Goal: Transaction & Acquisition: Book appointment/travel/reservation

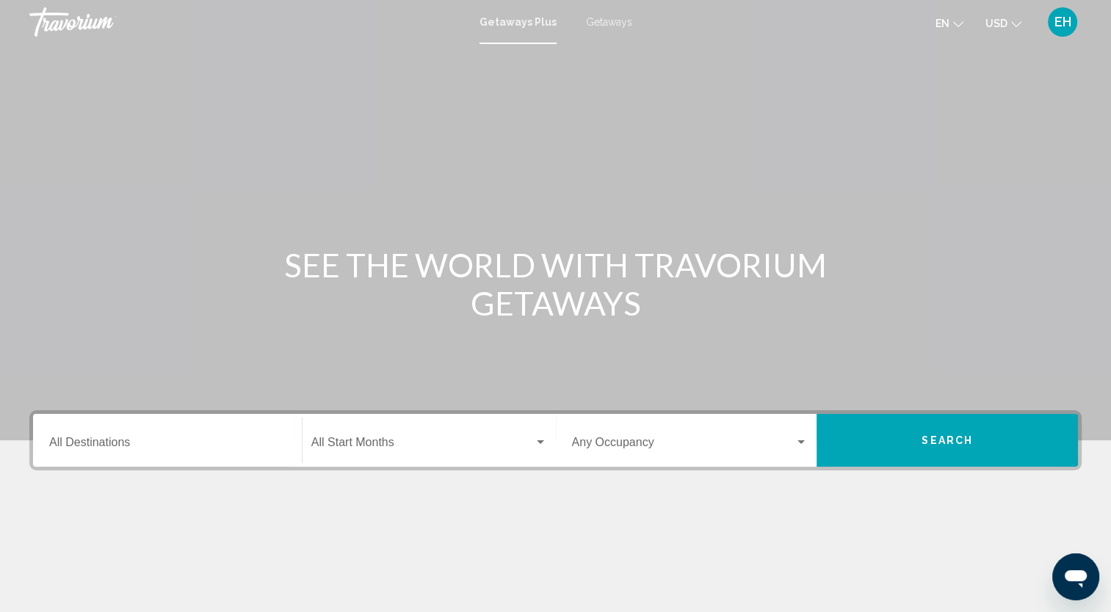
click at [213, 452] on div "Destination All Destinations" at bounding box center [167, 441] width 236 height 46
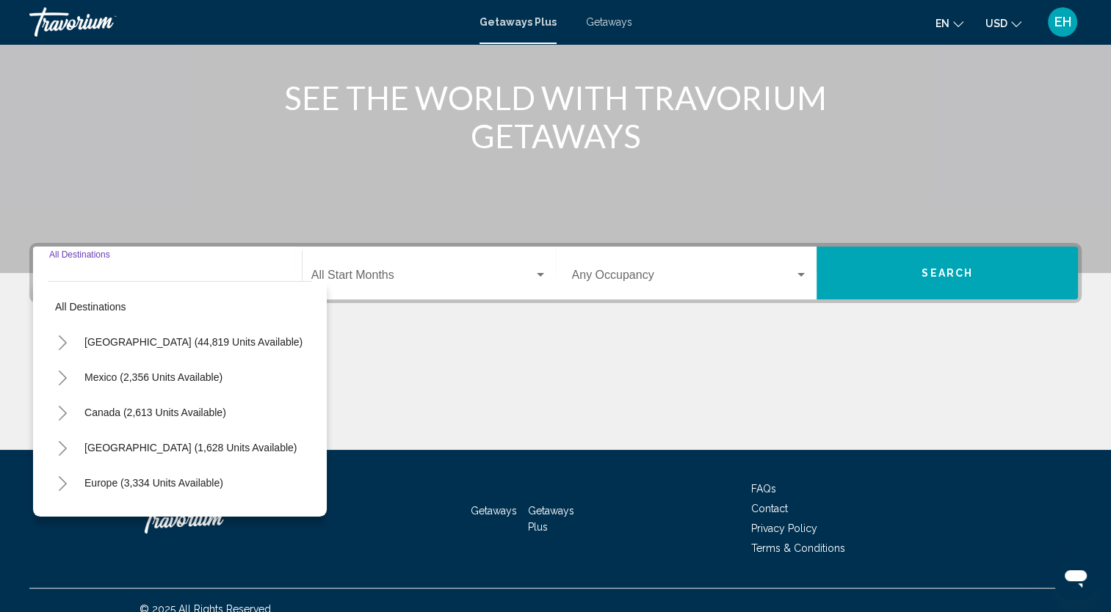
scroll to position [184, 0]
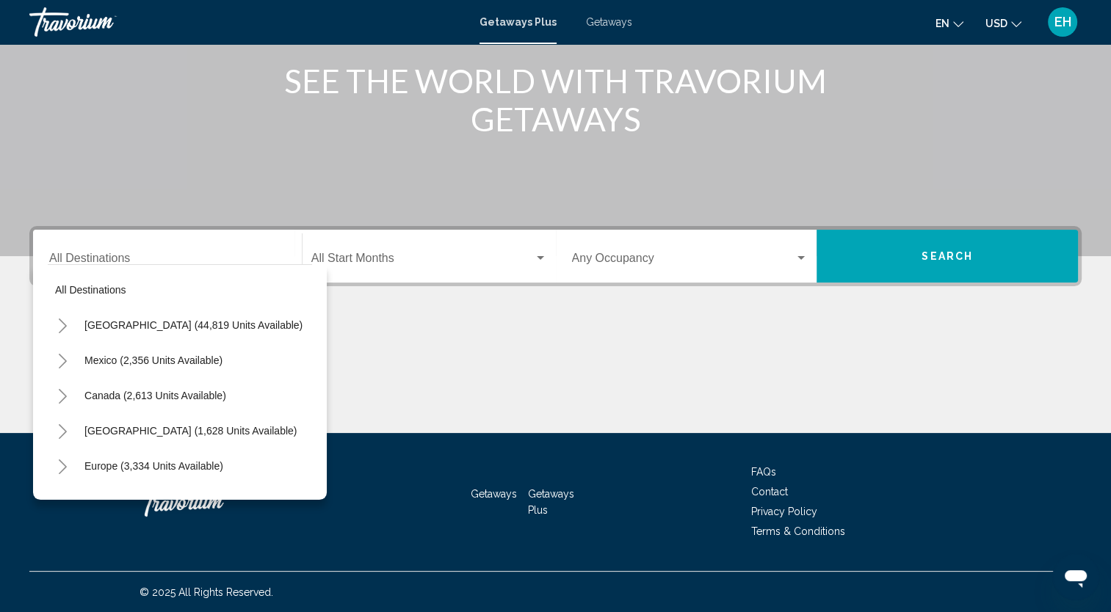
click at [940, 310] on div "Destination All Destinations All destinations United States (44,819 units avail…" at bounding box center [555, 329] width 1111 height 207
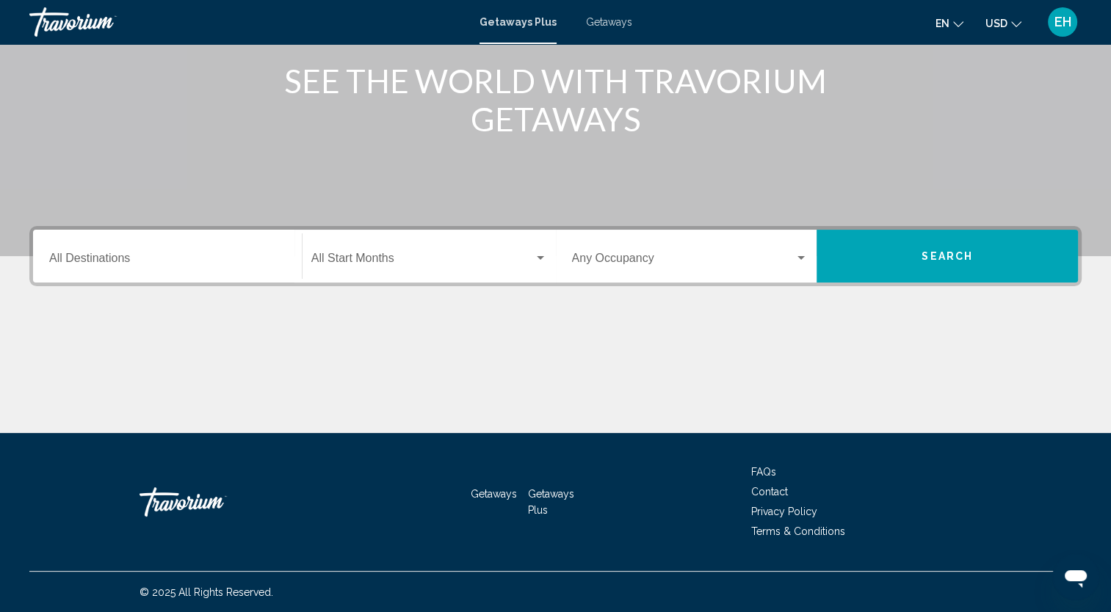
click at [609, 26] on span "Getaways" at bounding box center [609, 22] width 46 height 12
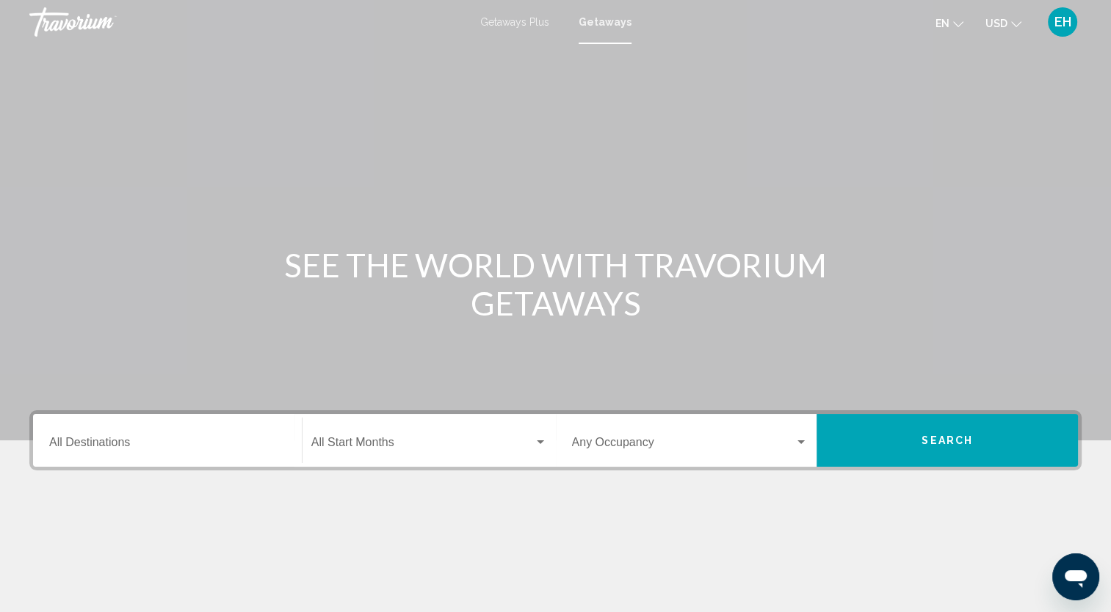
click at [528, 24] on span "Getaways Plus" at bounding box center [514, 22] width 69 height 12
click at [261, 435] on div "Destination All Destinations" at bounding box center [167, 441] width 236 height 46
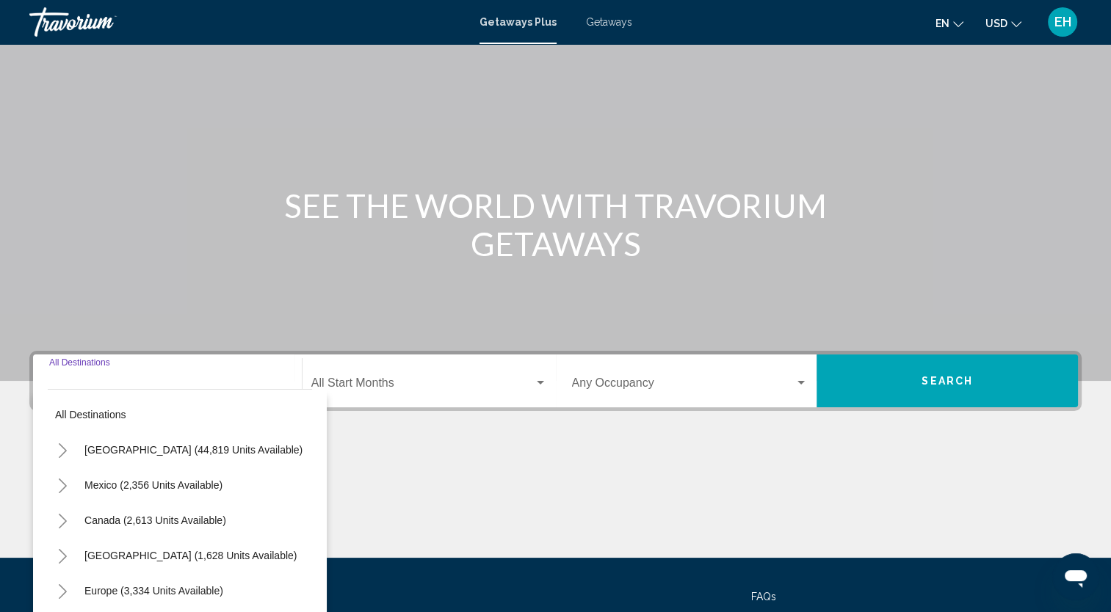
scroll to position [184, 0]
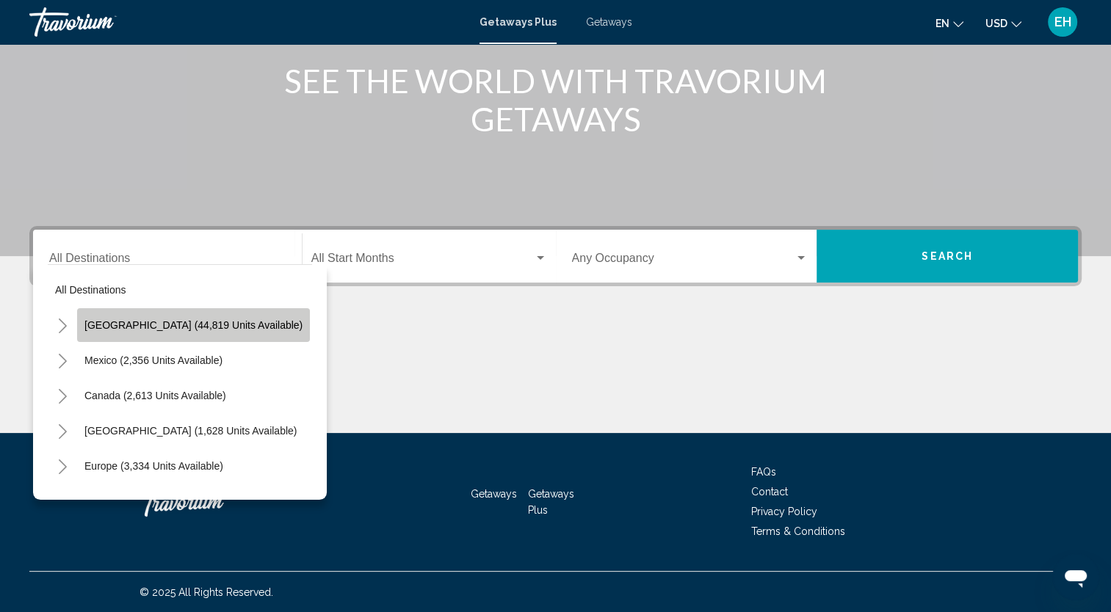
click at [206, 327] on span "[GEOGRAPHIC_DATA] (44,819 units available)" at bounding box center [193, 325] width 218 height 12
type input "**********"
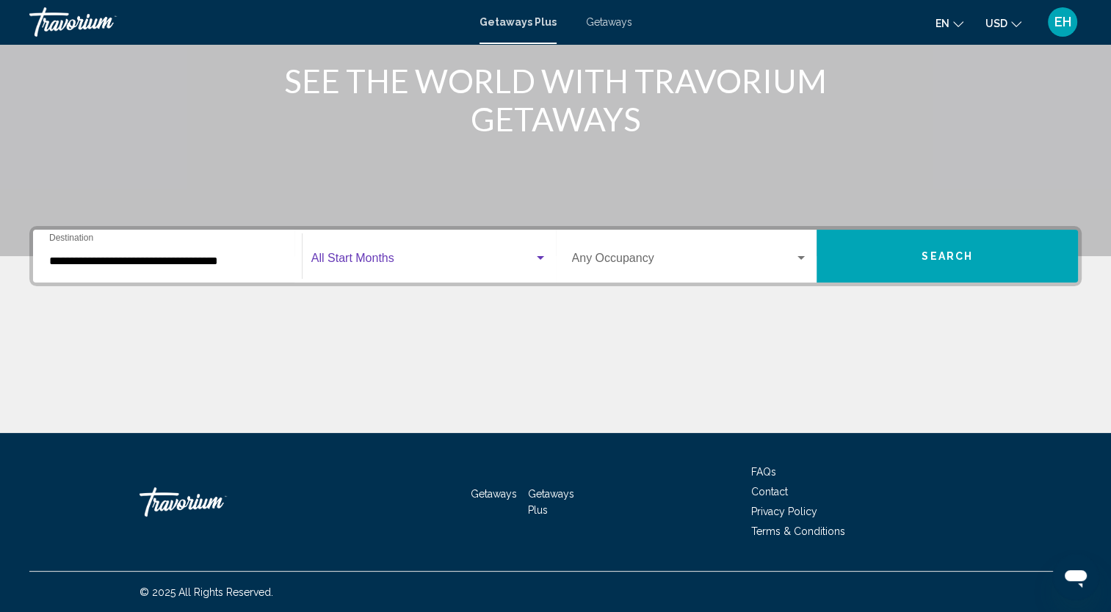
click at [540, 260] on div "Search widget" at bounding box center [540, 259] width 13 height 12
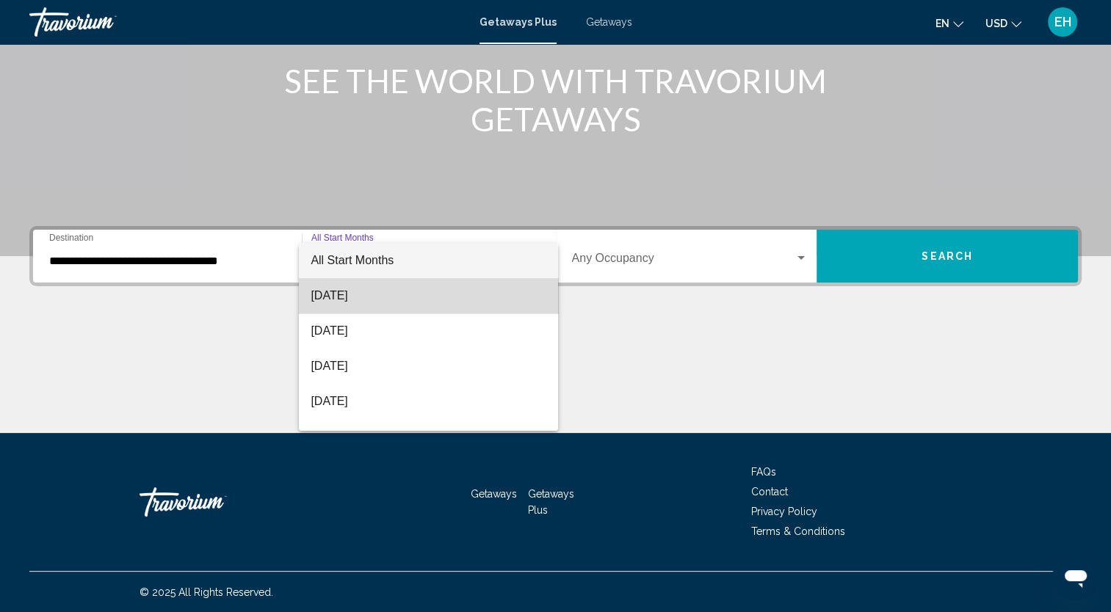
click at [452, 292] on span "[DATE]" at bounding box center [429, 295] width 236 height 35
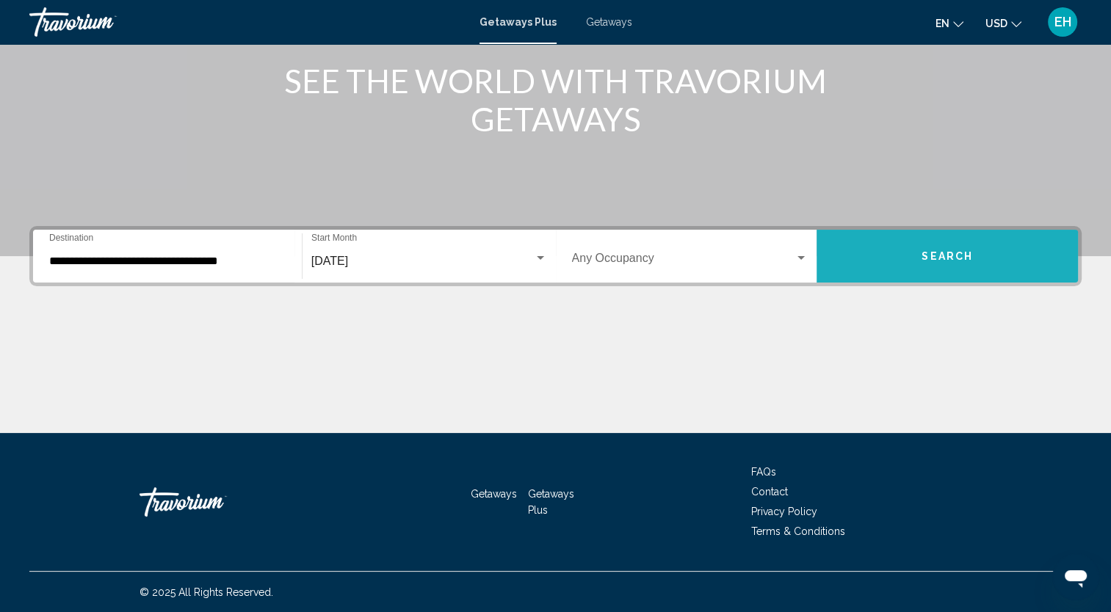
click at [923, 263] on button "Search" at bounding box center [946, 256] width 261 height 53
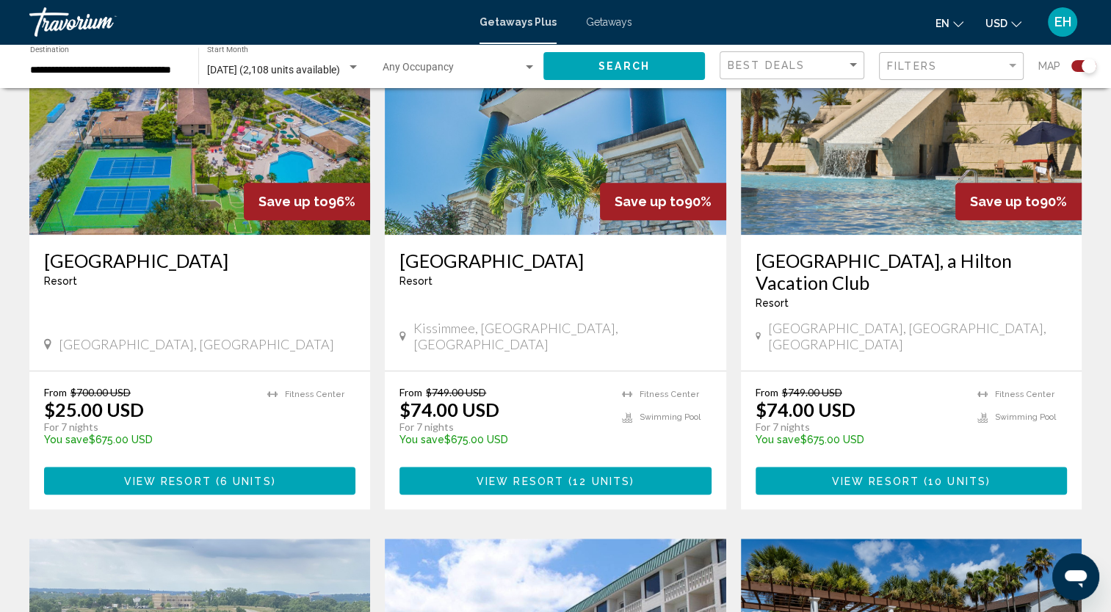
scroll to position [1134, 0]
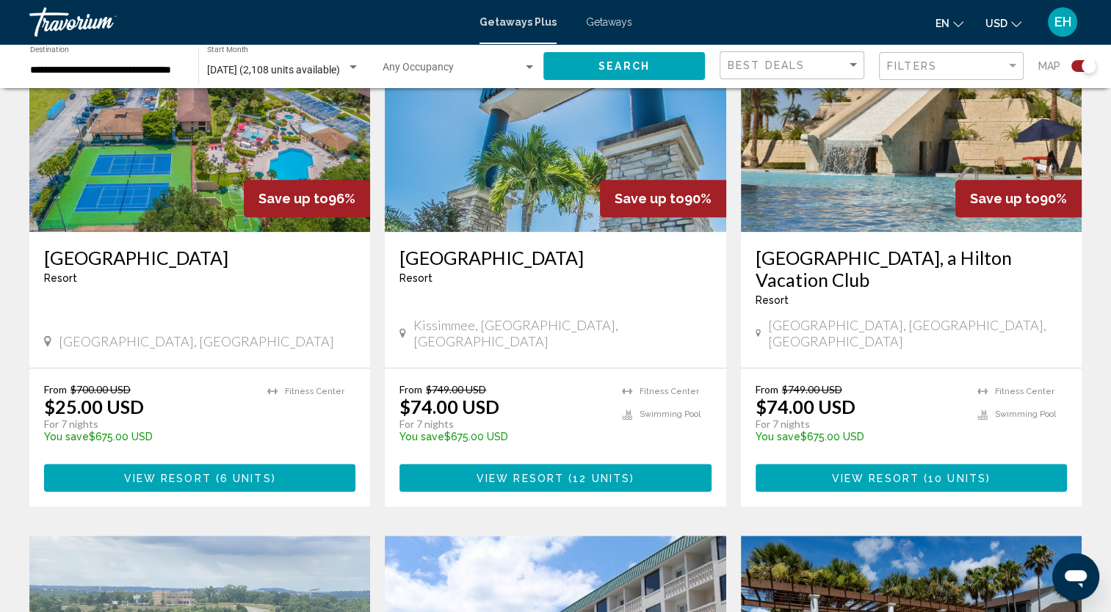
click at [871, 311] on div "[GEOGRAPHIC_DATA], a Hilton Vacation Club Resort - This is an adults only resort" at bounding box center [910, 282] width 311 height 70
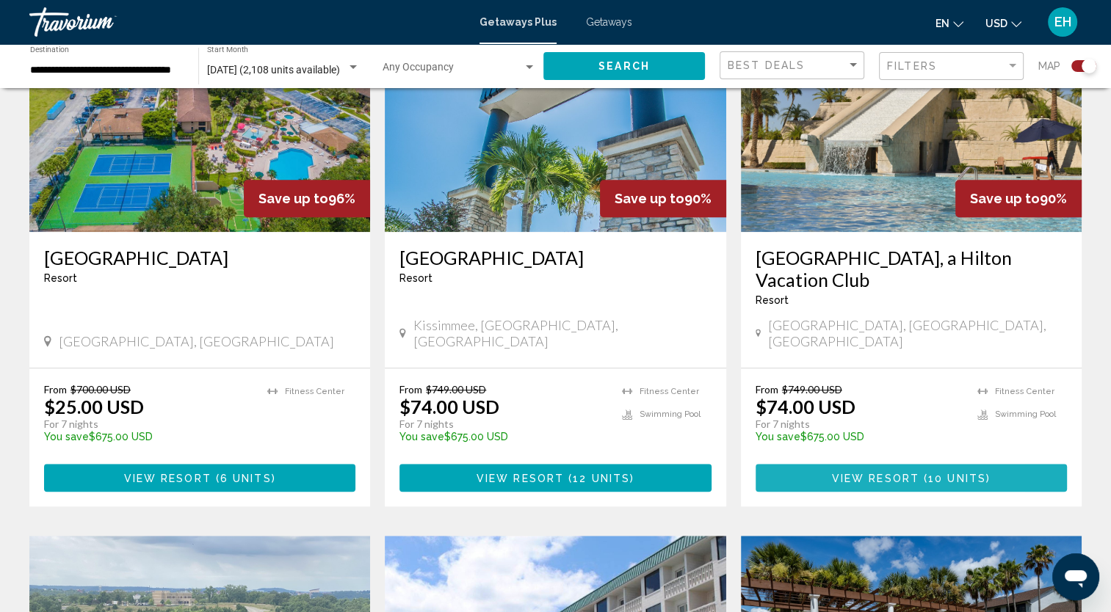
click at [859, 473] on span "View Resort" at bounding box center [875, 479] width 87 height 12
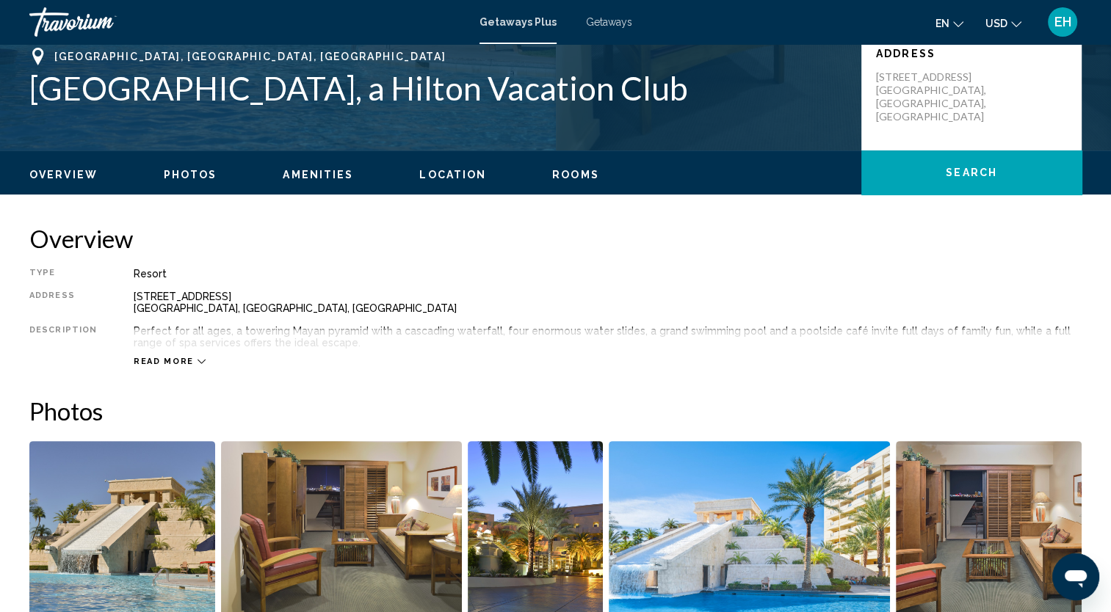
scroll to position [330, 0]
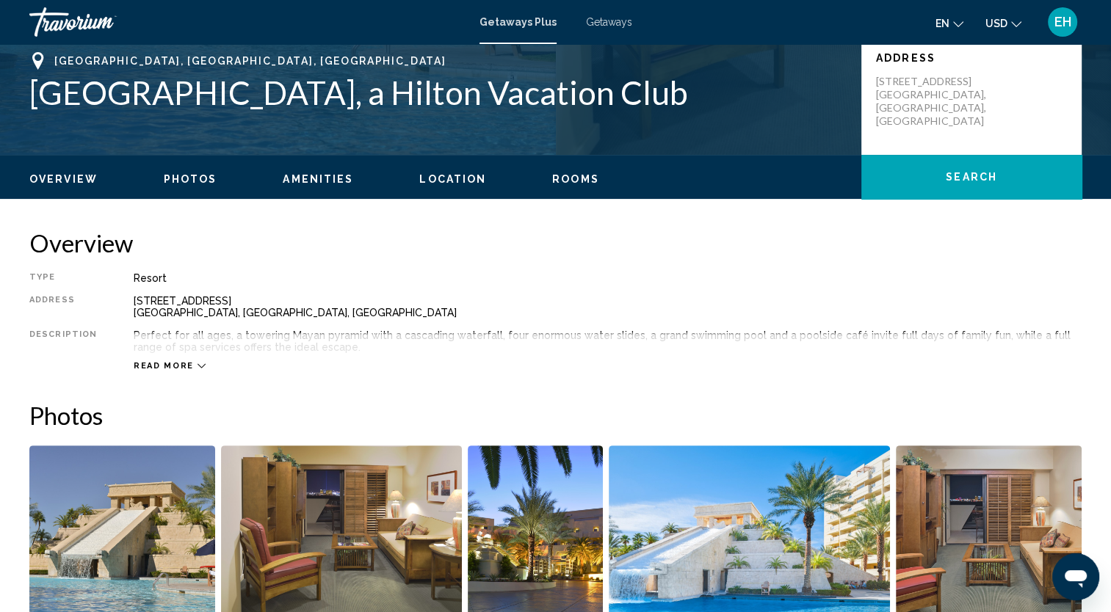
click at [164, 361] on span "Read more" at bounding box center [164, 366] width 60 height 10
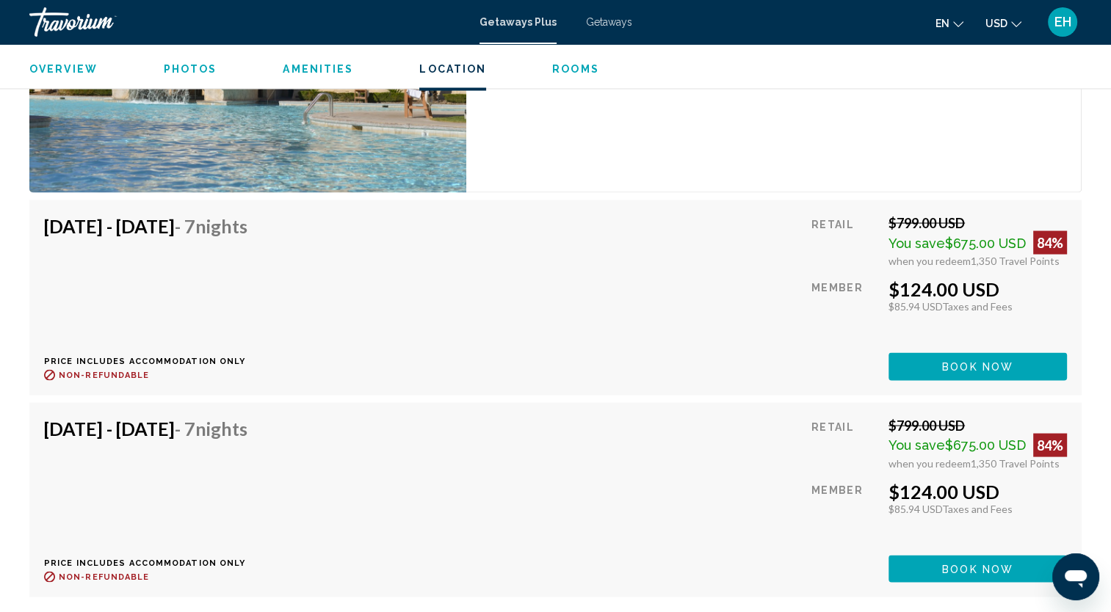
scroll to position [2736, 0]
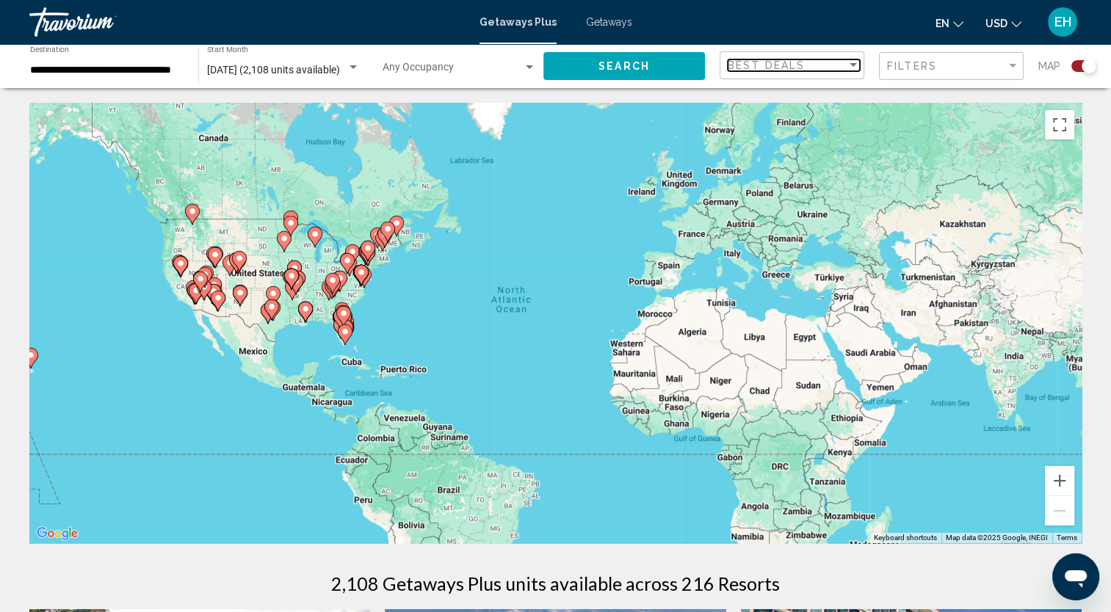
click at [850, 67] on div "Sort by" at bounding box center [853, 65] width 13 height 12
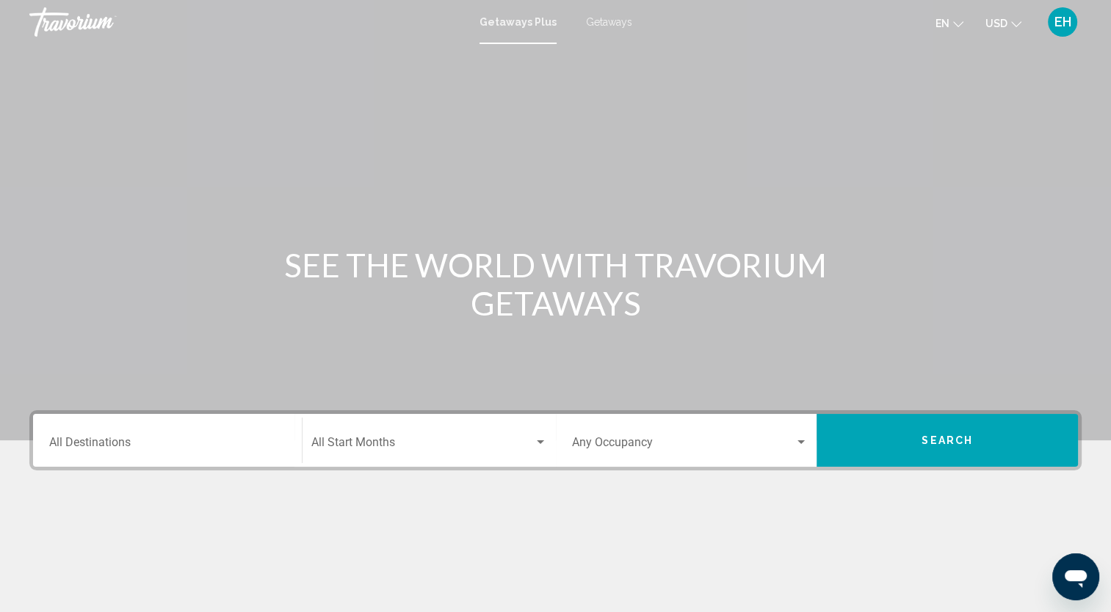
click at [606, 22] on span "Getaways" at bounding box center [609, 22] width 46 height 12
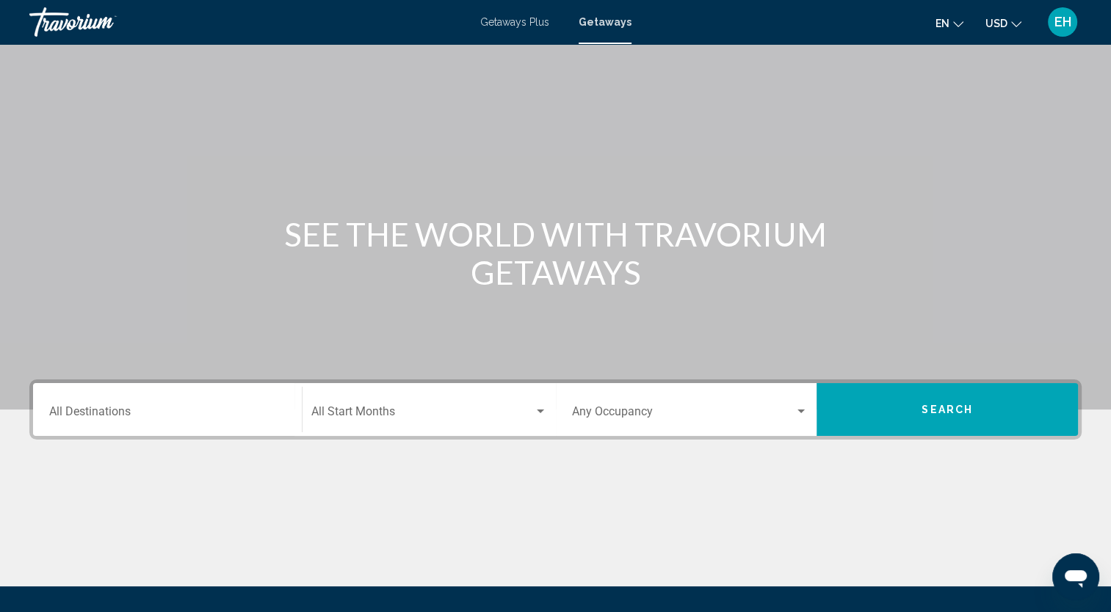
scroll to position [184, 0]
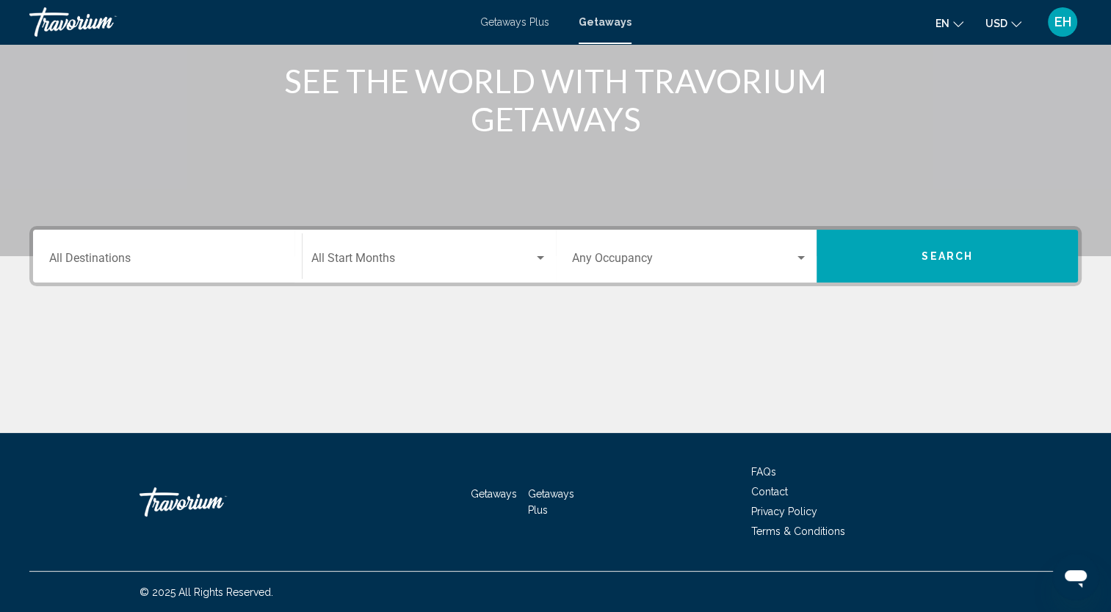
click at [541, 495] on span "Getaways Plus" at bounding box center [551, 502] width 46 height 28
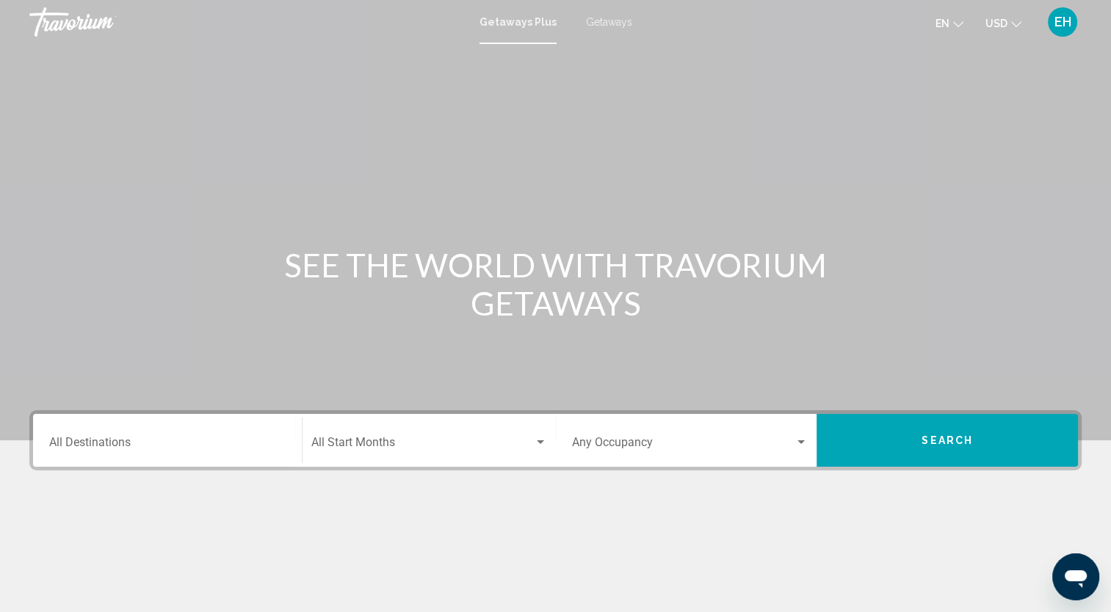
click at [954, 24] on icon "Change language" at bounding box center [958, 24] width 10 height 10
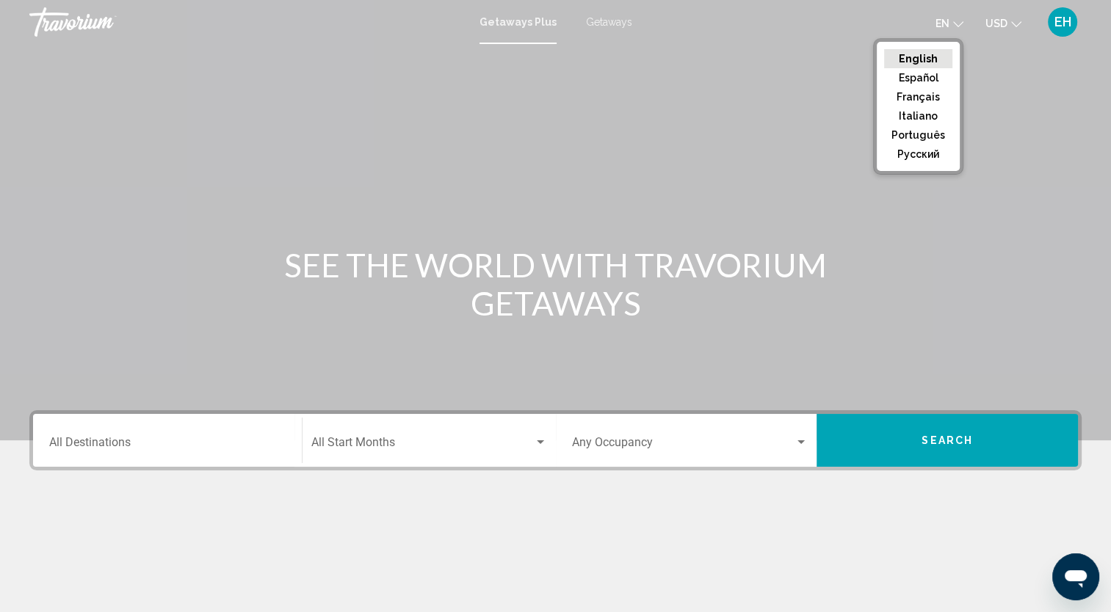
click at [827, 31] on div "en English Español Français Italiano Português русский USD USD ($) MXN (Mex$) C…" at bounding box center [864, 22] width 435 height 31
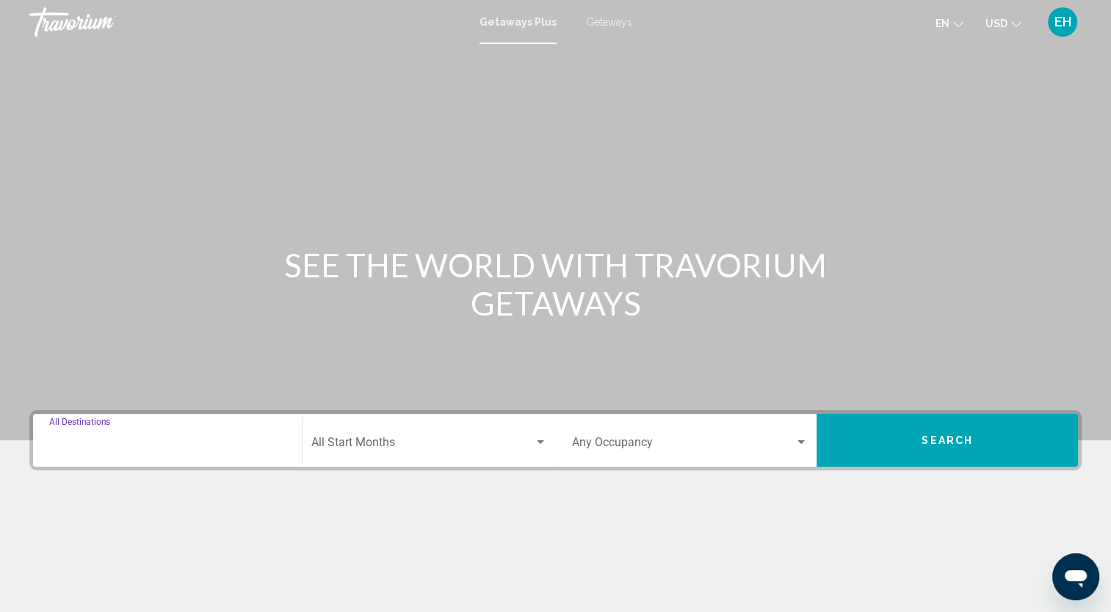
click at [164, 446] on input "Destination All Destinations" at bounding box center [167, 445] width 236 height 13
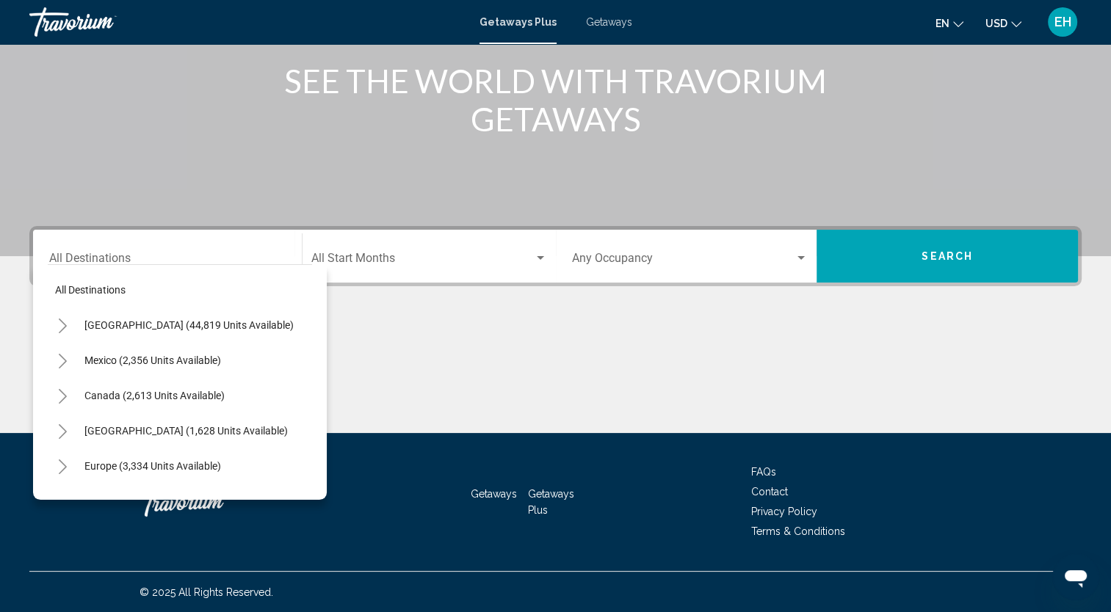
click at [214, 50] on div "Main content" at bounding box center [555, 36] width 1111 height 441
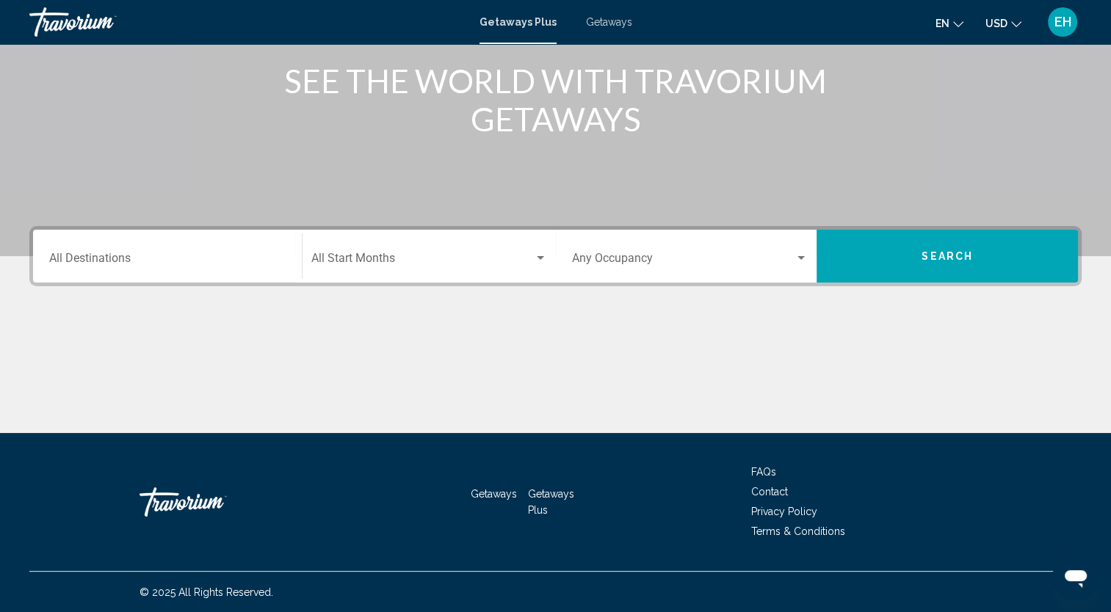
click at [1072, 18] on div "EH" at bounding box center [1062, 21] width 29 height 29
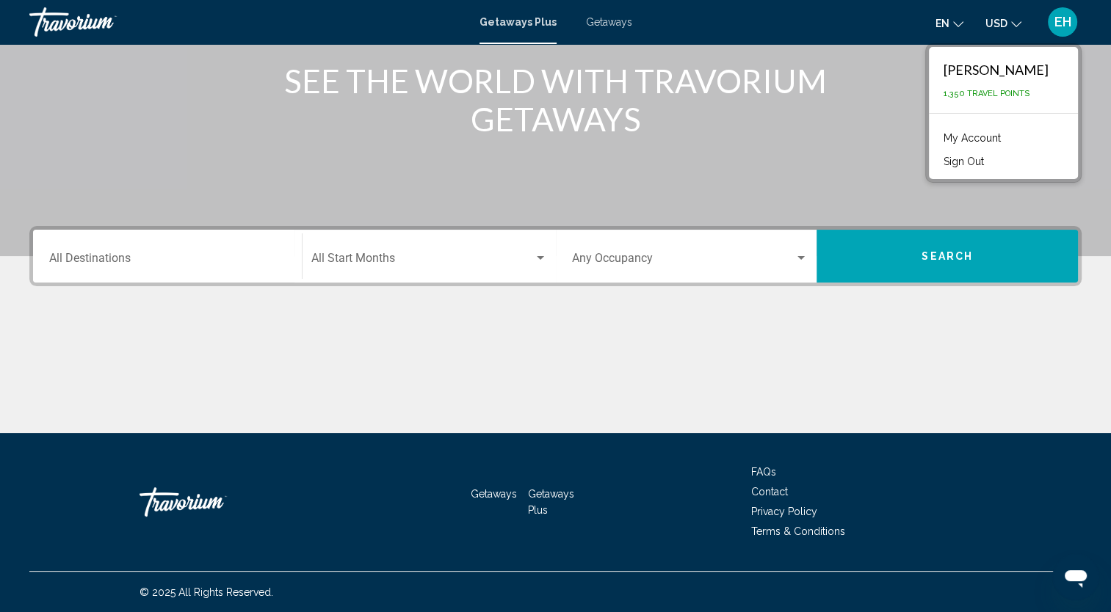
click at [822, 31] on div "en English Español Français Italiano Português русский USD USD ($) MXN (Mex$) C…" at bounding box center [864, 22] width 435 height 31
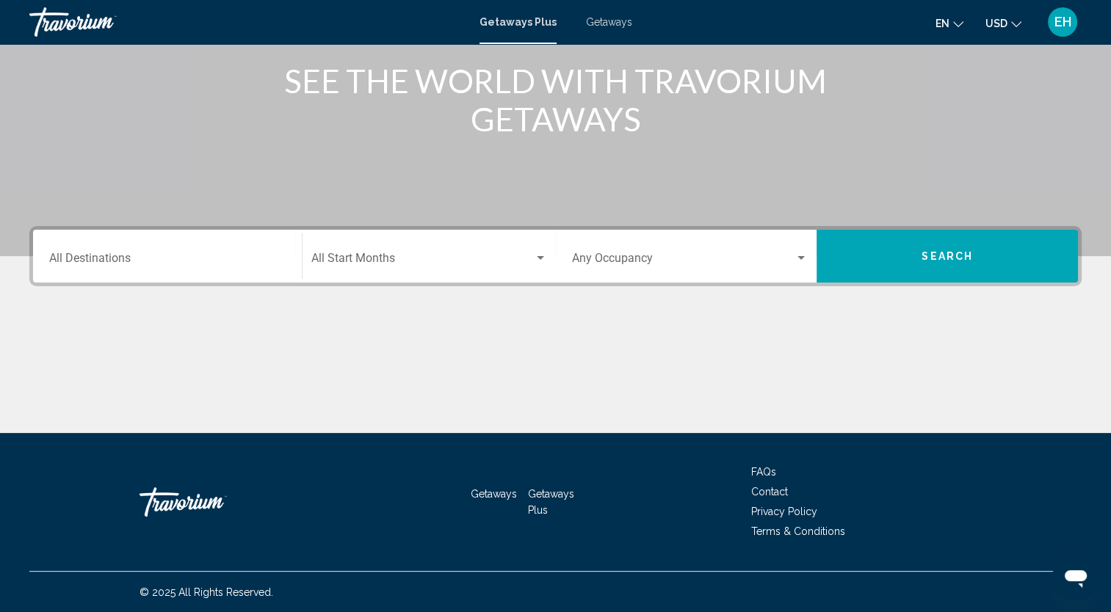
click at [148, 248] on div "Destination All Destinations" at bounding box center [167, 256] width 236 height 46
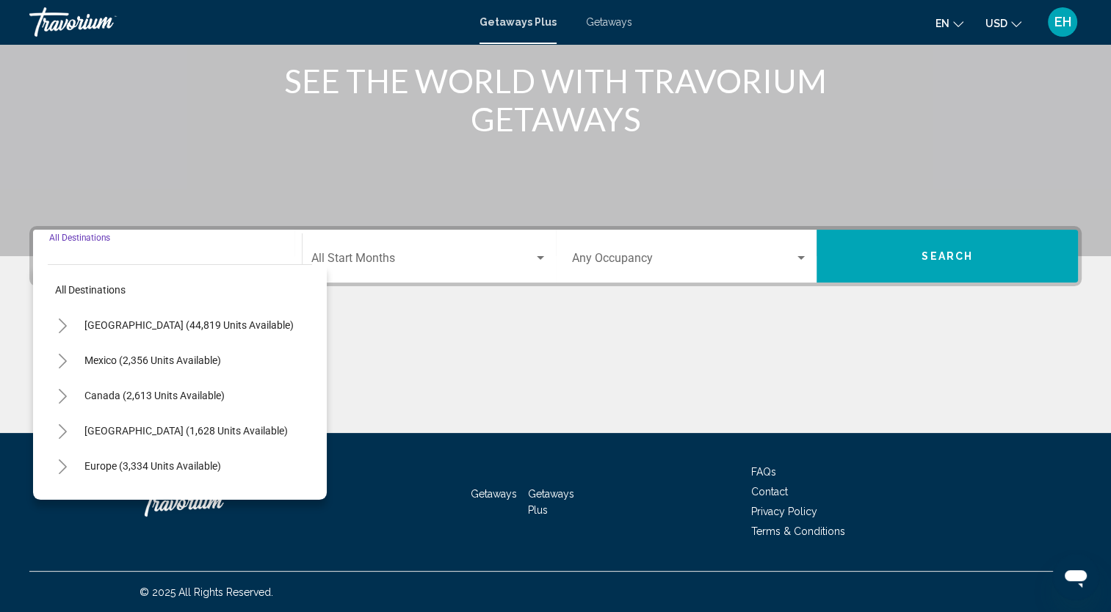
click at [150, 263] on input "Destination All Destinations" at bounding box center [167, 261] width 236 height 13
click at [148, 262] on input "Destination All Destinations" at bounding box center [167, 261] width 236 height 13
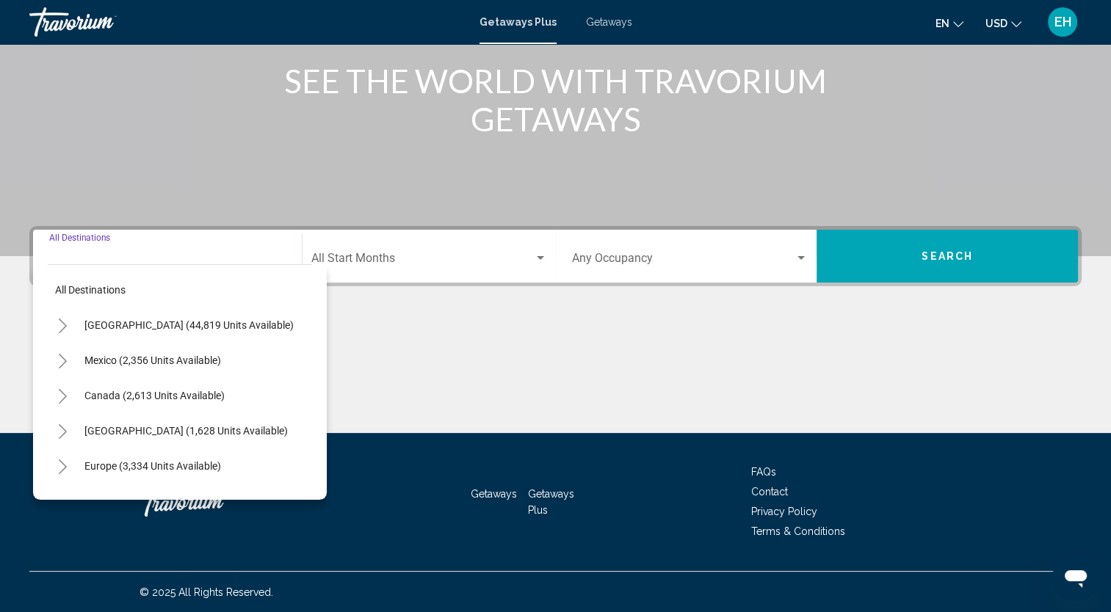
click at [148, 262] on input "Destination All Destinations" at bounding box center [167, 261] width 236 height 13
drag, startPoint x: 148, startPoint y: 262, endPoint x: 135, endPoint y: -11, distance: 273.4
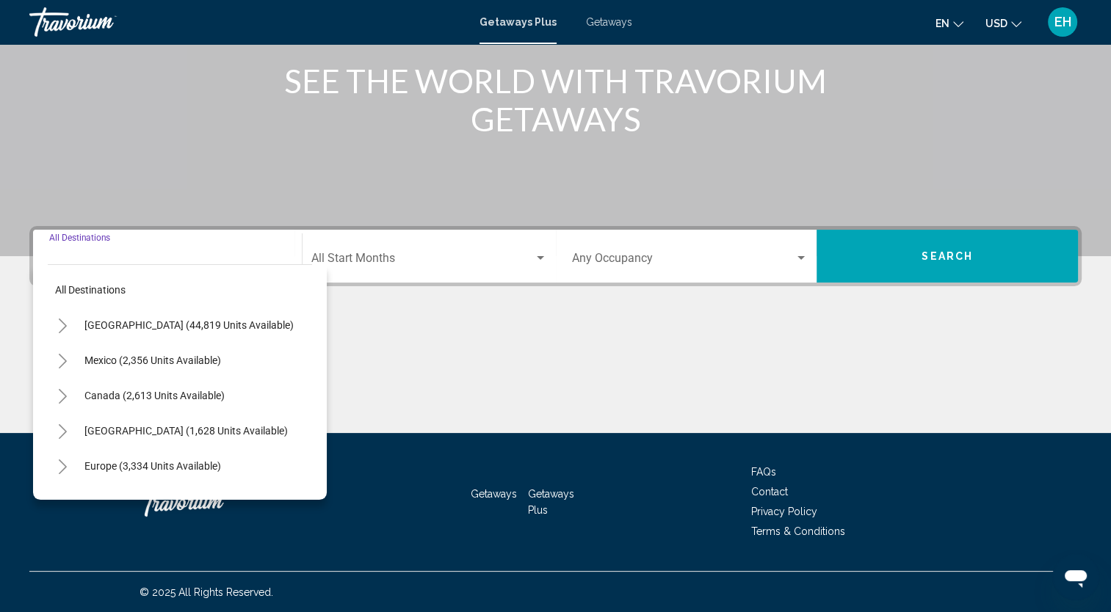
click at [135, 0] on html "Skip to main content Getaways Plus Getaways en English Español Français Italian…" at bounding box center [555, 122] width 1111 height 612
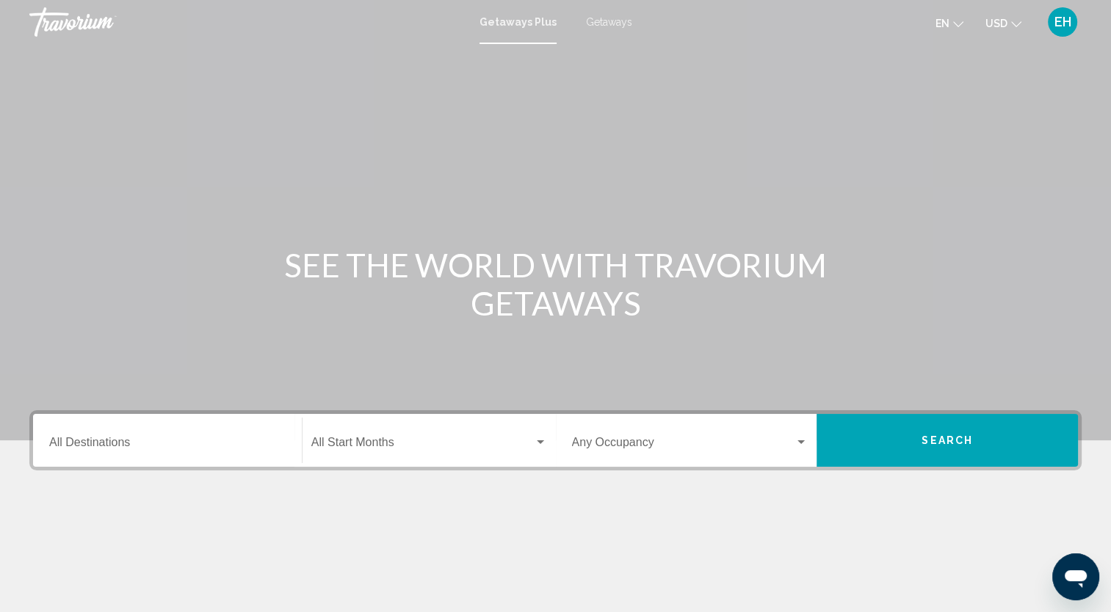
click at [1110, 32] on div "Getaways Plus Getaways en English Español Français Italiano Português русский U…" at bounding box center [555, 22] width 1111 height 31
drag, startPoint x: 1110, startPoint y: 32, endPoint x: 1109, endPoint y: 119, distance: 87.4
click at [1109, 119] on div "Skip to main content Getaways Plus Getaways en English Español Français Italian…" at bounding box center [555, 306] width 1111 height 612
